Goal: Task Accomplishment & Management: Use online tool/utility

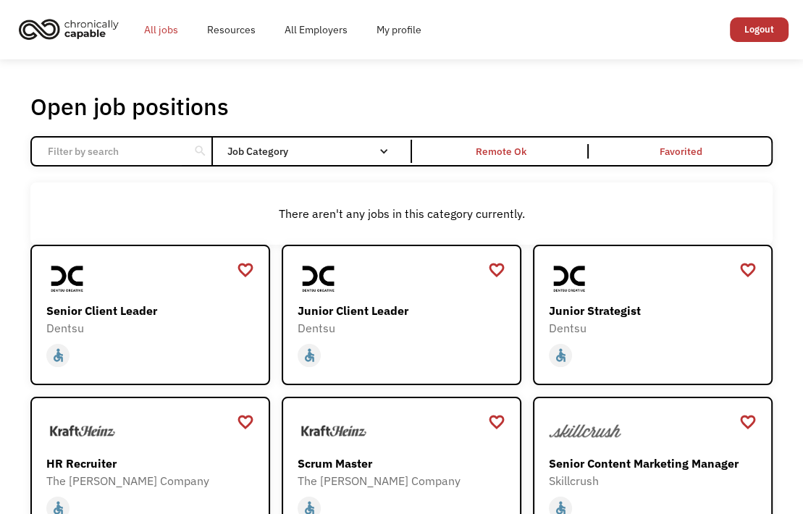
click at [162, 29] on link "All jobs" at bounding box center [161, 30] width 63 height 46
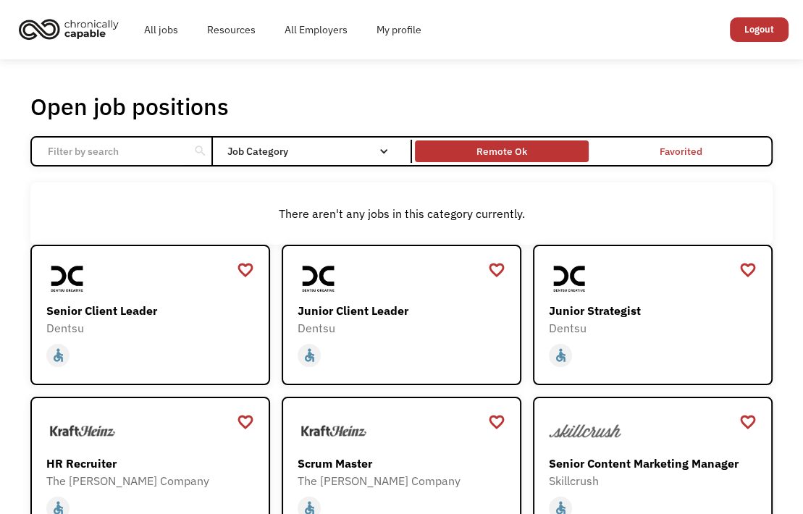
click at [506, 153] on div "Remote Ok" at bounding box center [501, 151] width 51 height 17
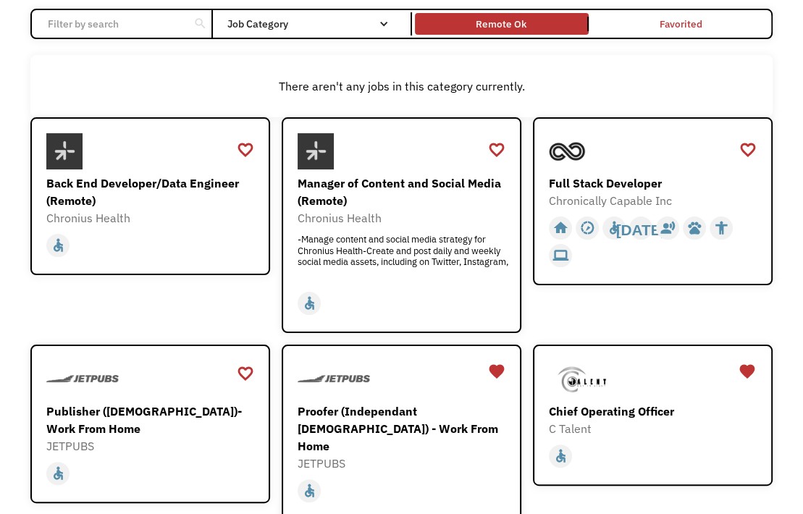
scroll to position [72, 0]
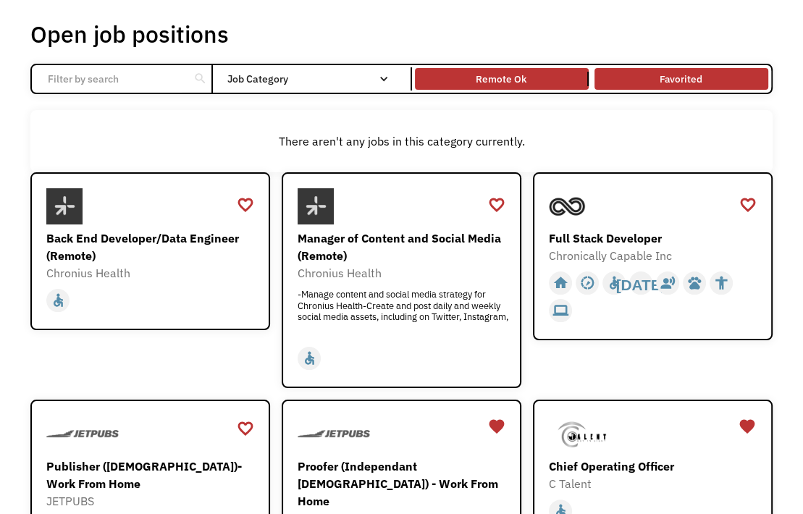
click at [688, 72] on link "Favorited" at bounding box center [681, 79] width 180 height 28
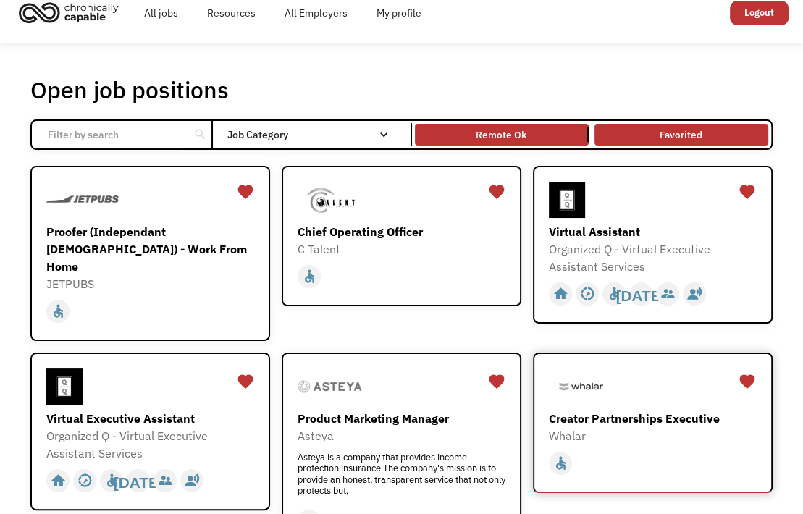
scroll to position [0, 0]
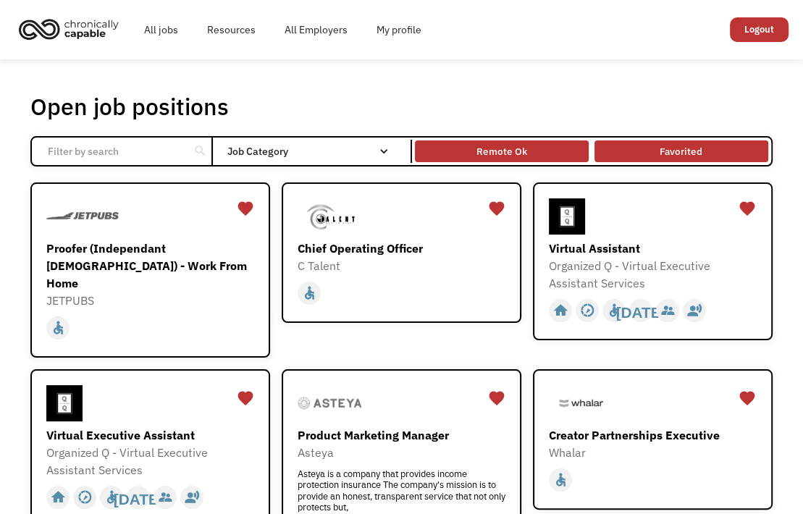
click at [507, 153] on div "Remote Ok" at bounding box center [501, 151] width 51 height 17
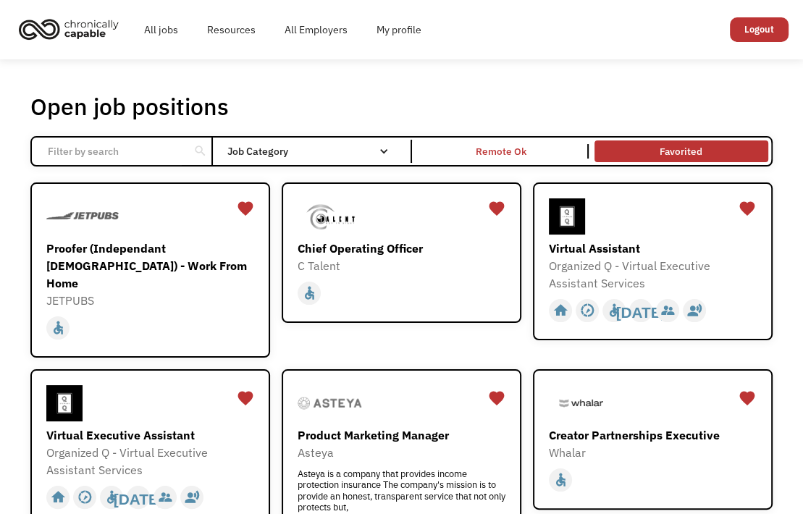
click at [139, 149] on input "Email Form" at bounding box center [110, 152] width 143 height 28
click at [151, 27] on link "All jobs" at bounding box center [161, 30] width 63 height 46
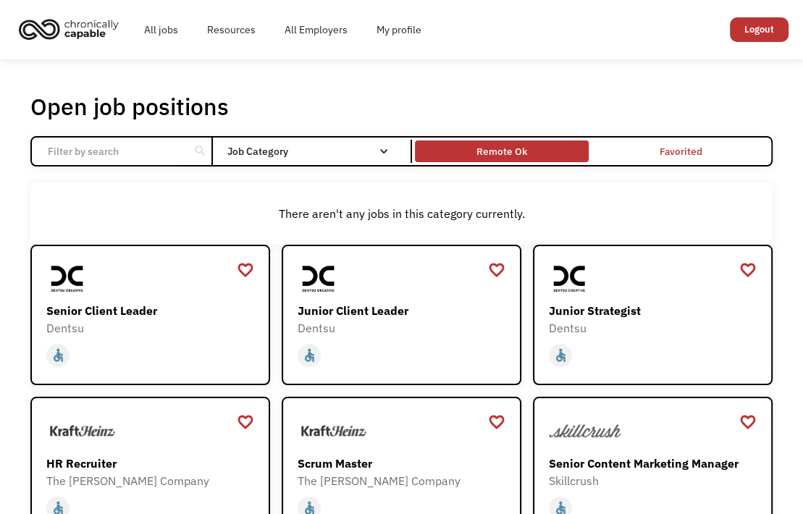
click at [492, 148] on div "Remote Ok" at bounding box center [501, 151] width 51 height 17
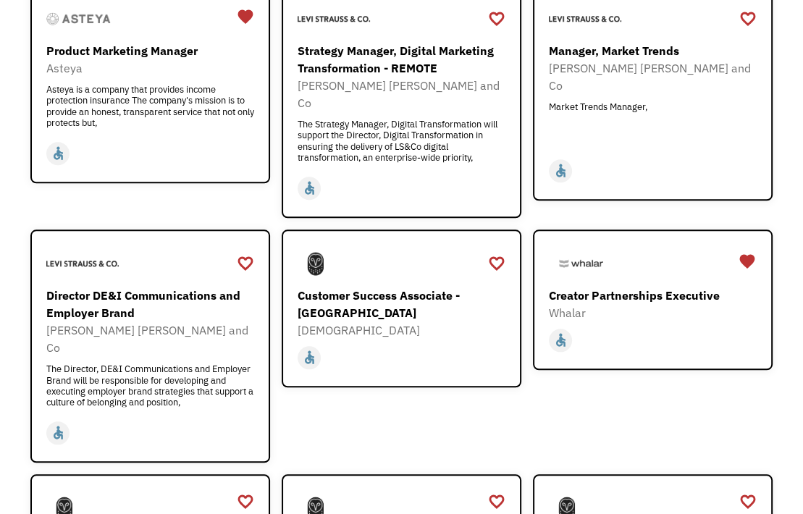
scroll to position [1086, 0]
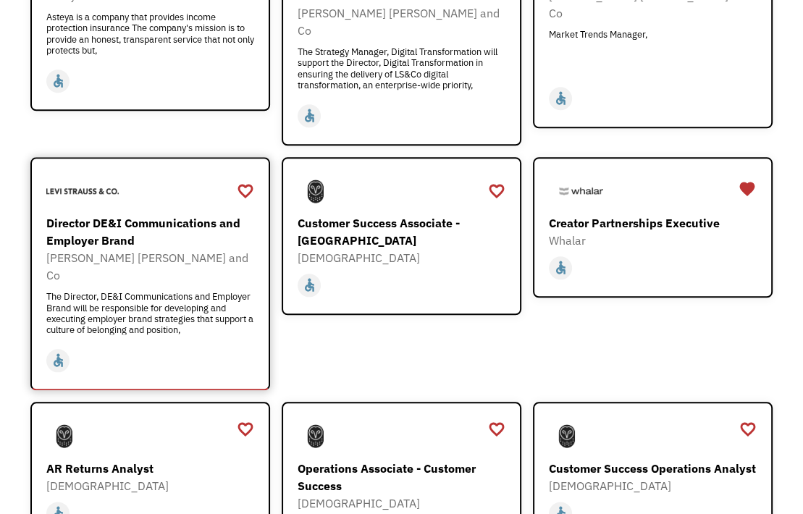
click at [171, 214] on div "Director DE&I Communications and Employer Brand" at bounding box center [151, 231] width 211 height 35
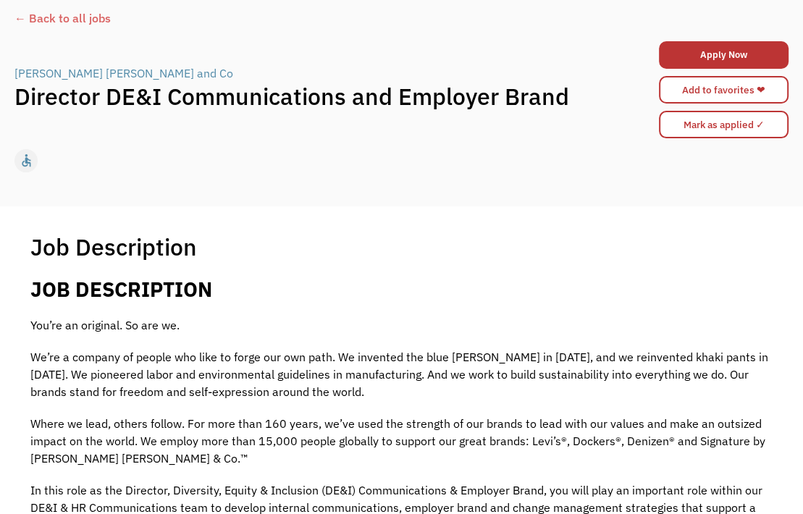
scroll to position [72, 0]
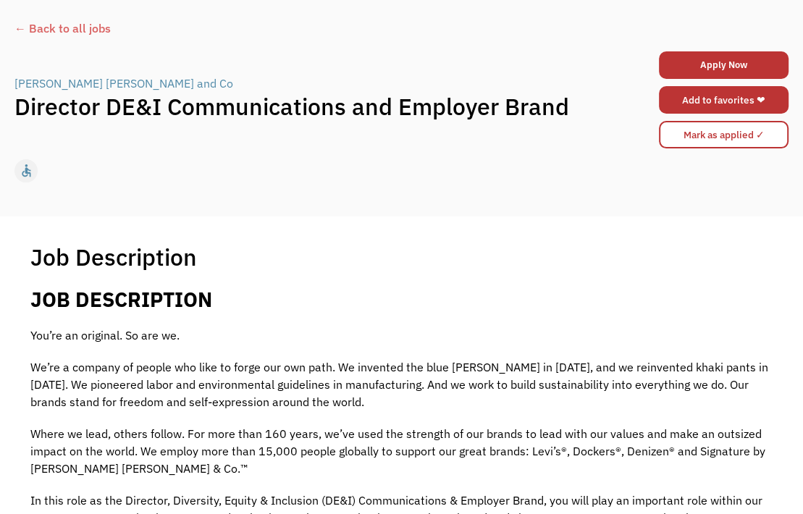
click at [719, 93] on link "Add to favorites ❤" at bounding box center [724, 100] width 130 height 28
click at [28, 27] on div "← Back to all jobs" at bounding box center [401, 28] width 774 height 17
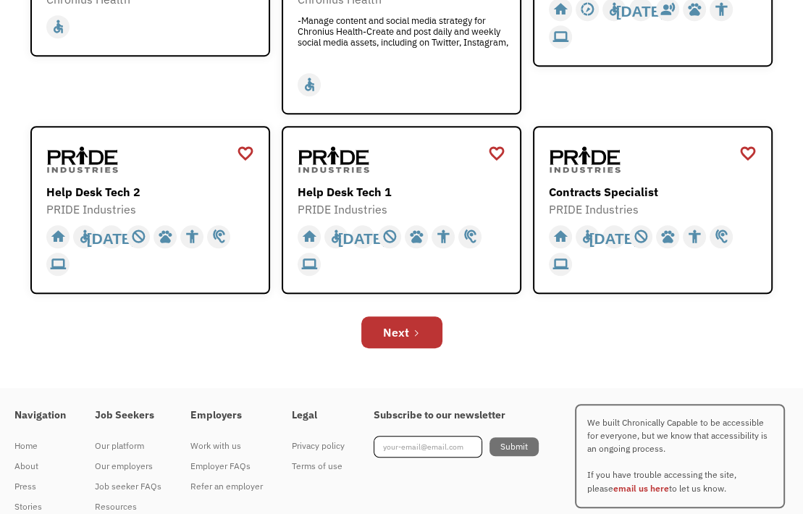
scroll to position [652, 0]
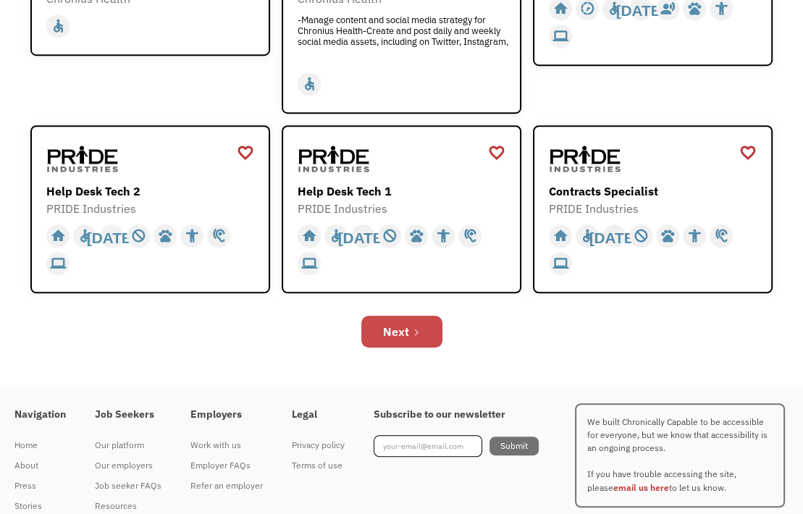
click at [385, 319] on link "Next" at bounding box center [401, 332] width 81 height 32
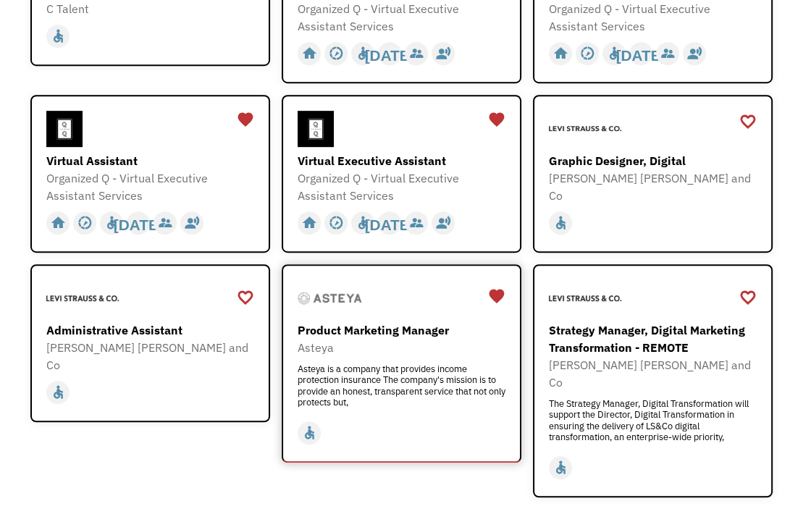
scroll to position [579, 0]
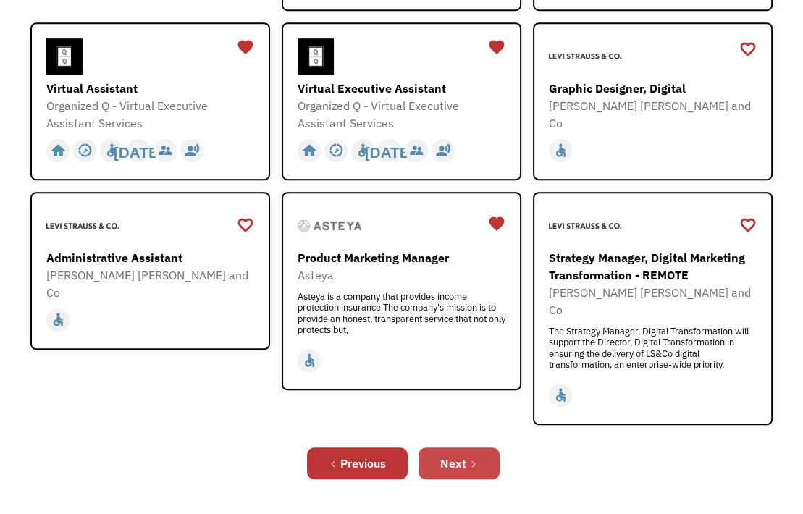
click at [478, 447] on link "Next" at bounding box center [458, 463] width 81 height 32
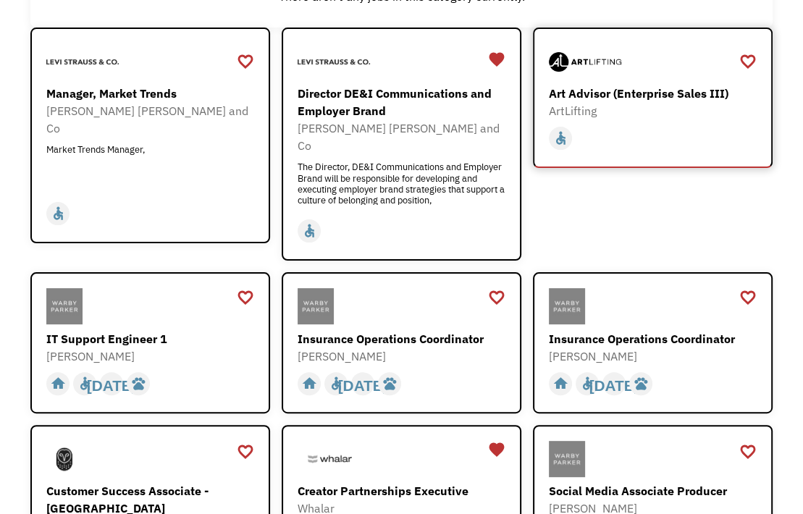
click at [631, 93] on div "Art Advisor (Enterprise Sales III)" at bounding box center [654, 93] width 211 height 17
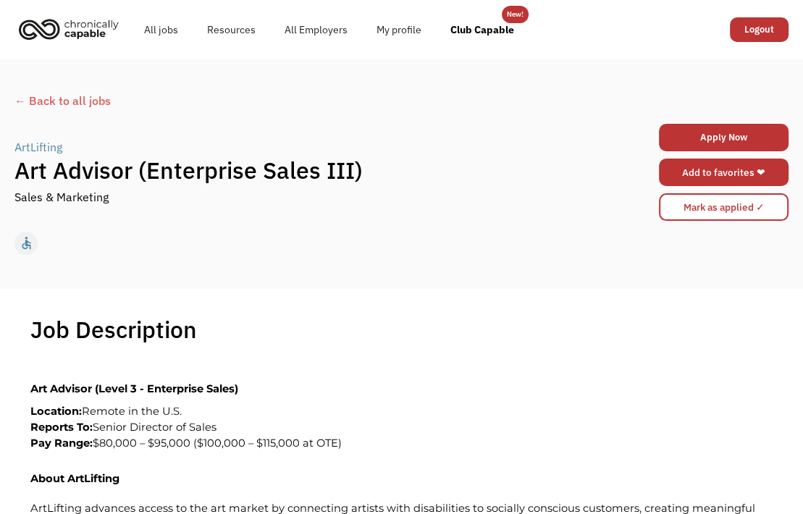
click at [718, 174] on link "Add to favorites ❤" at bounding box center [724, 173] width 130 height 28
click at [29, 102] on div "← Back to all jobs" at bounding box center [401, 100] width 774 height 17
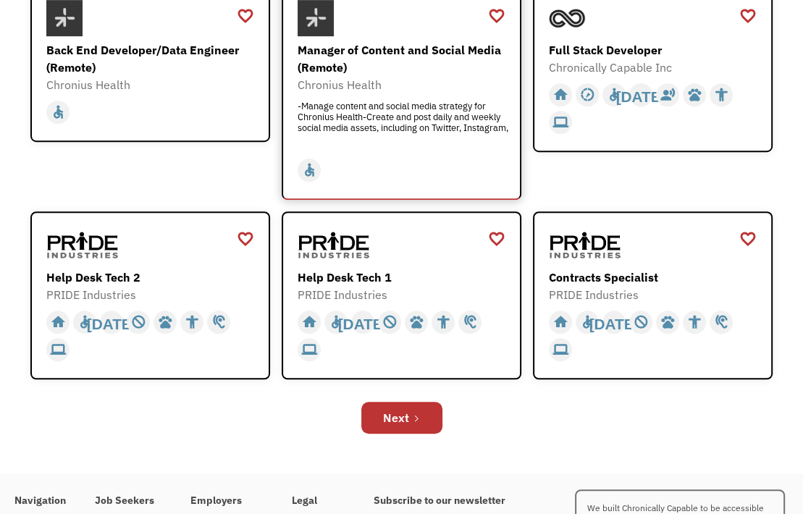
scroll to position [579, 0]
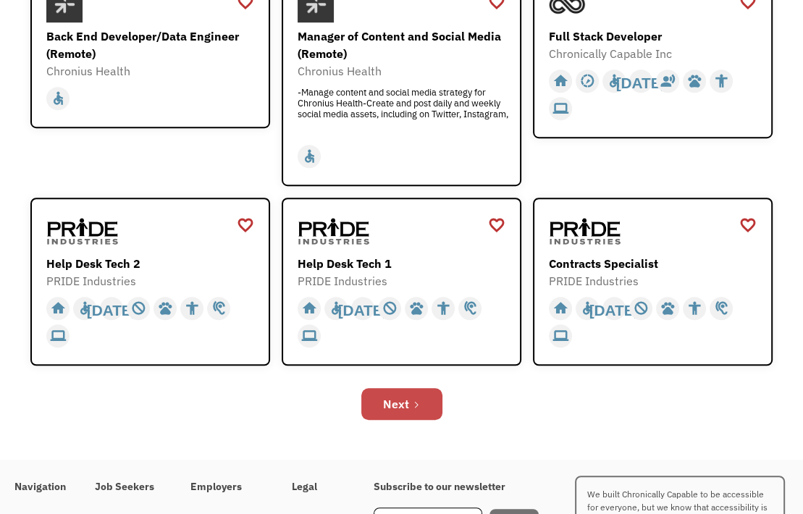
click at [408, 408] on link "Next" at bounding box center [401, 404] width 81 height 32
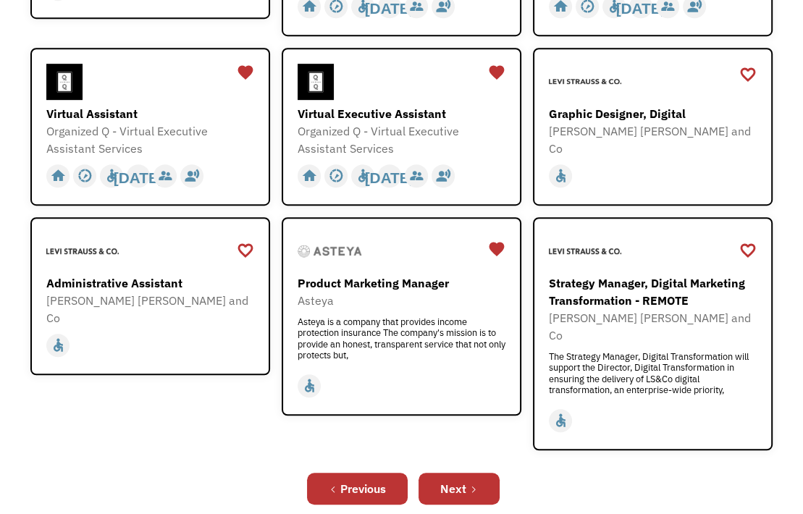
scroll to position [579, 0]
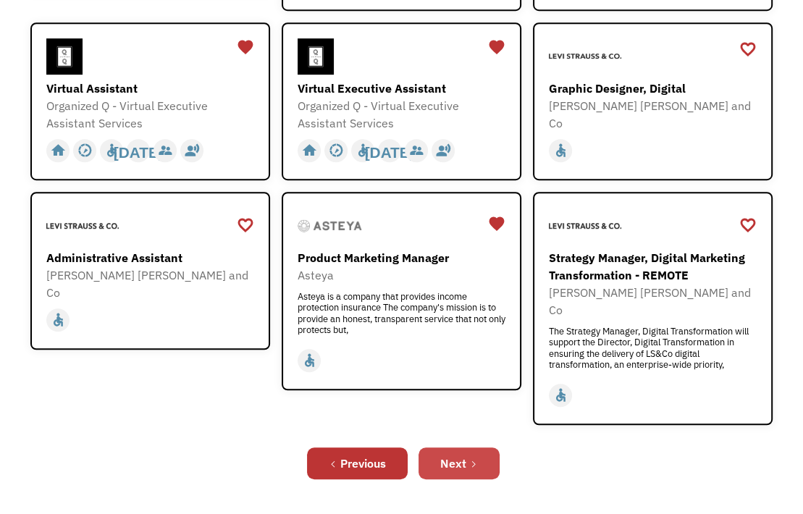
click at [460, 455] on div "Next" at bounding box center [453, 463] width 26 height 17
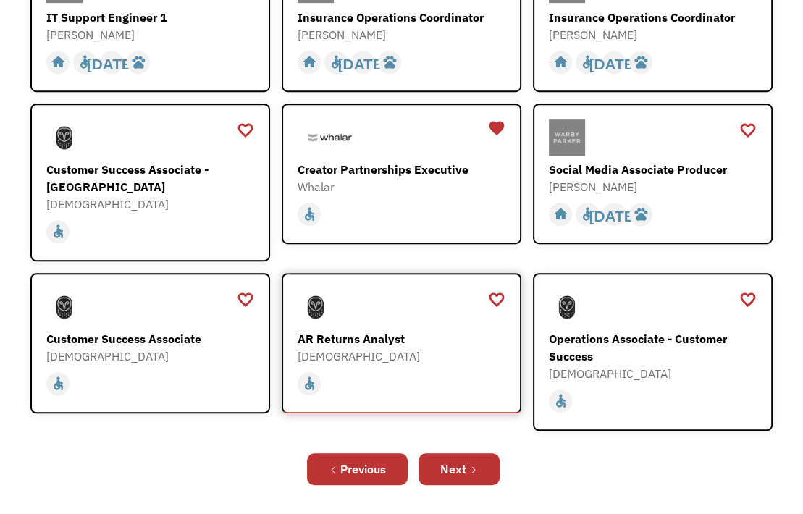
scroll to position [579, 0]
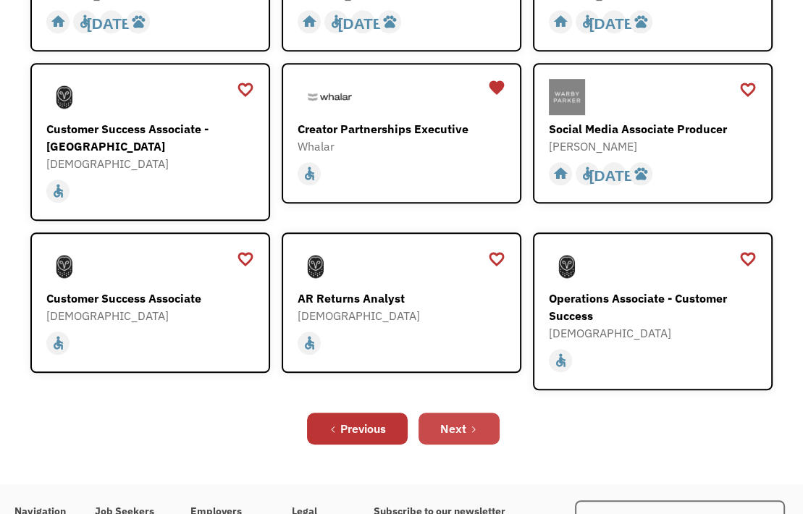
click at [455, 420] on div "Next" at bounding box center [453, 428] width 26 height 17
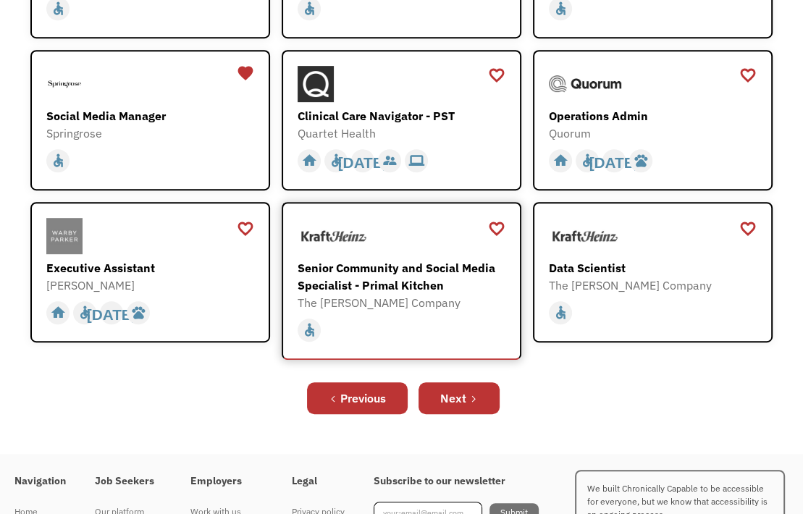
scroll to position [507, 0]
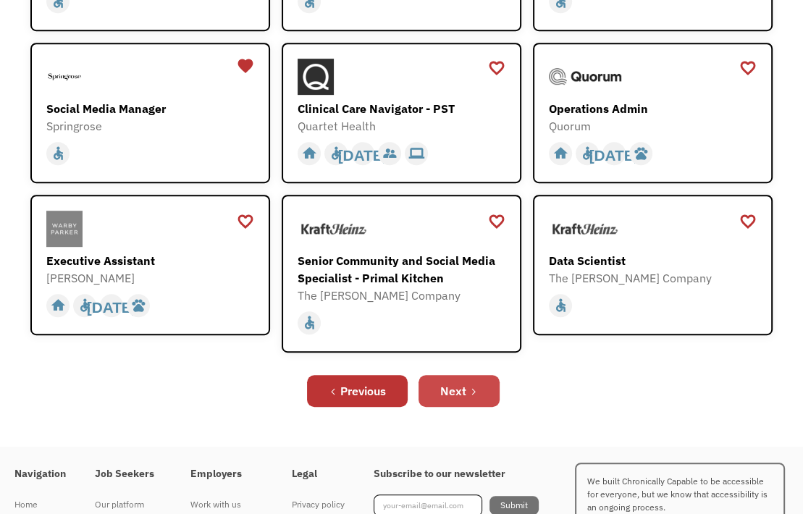
click at [441, 390] on div "Next" at bounding box center [453, 390] width 26 height 17
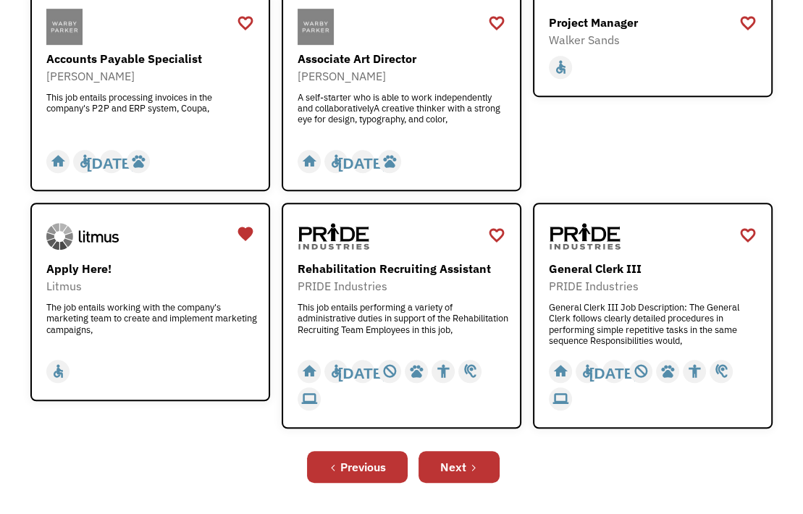
scroll to position [652, 0]
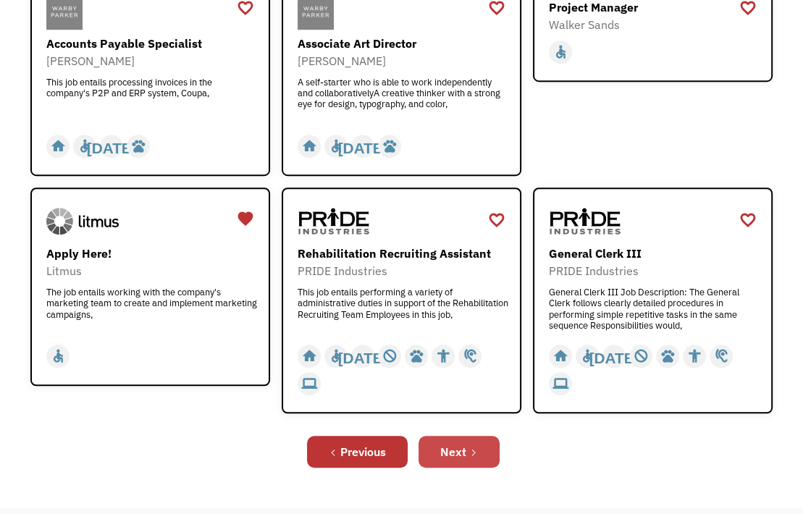
click at [447, 452] on div "Next" at bounding box center [453, 451] width 26 height 17
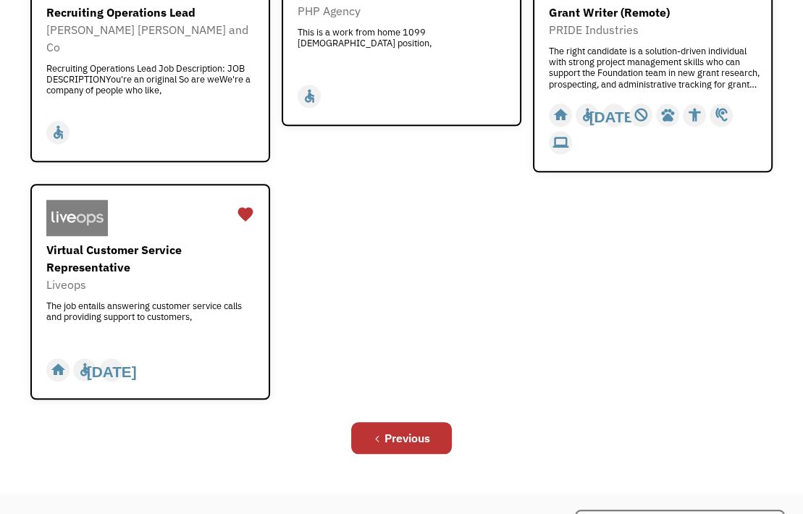
scroll to position [941, 0]
